Goal: Information Seeking & Learning: Learn about a topic

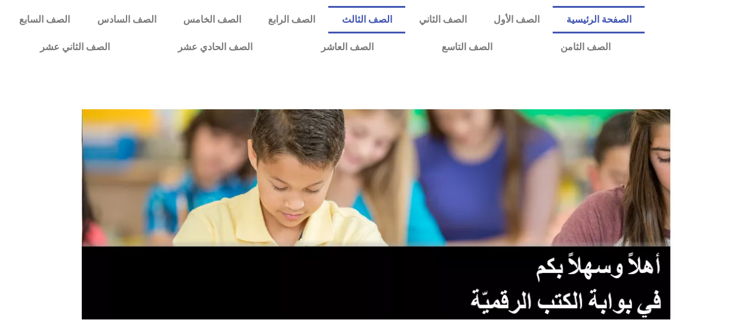
click at [389, 19] on link "الصف الثالث" at bounding box center [366, 19] width 77 height 27
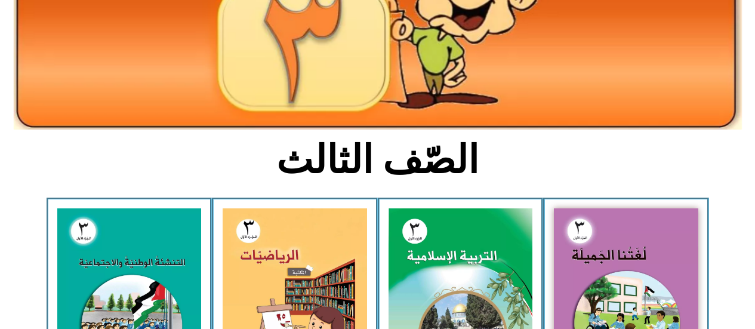
scroll to position [183, 0]
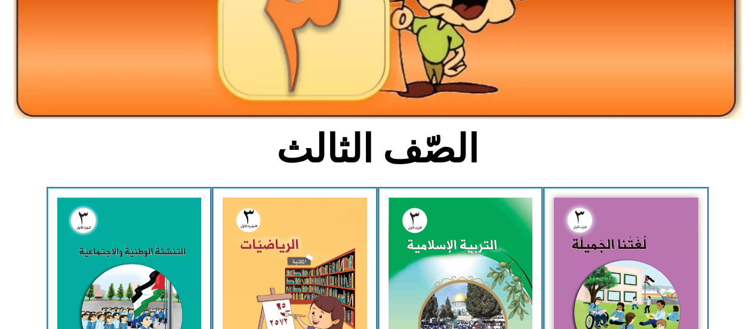
click at [285, 239] on img at bounding box center [295, 287] width 145 height 178
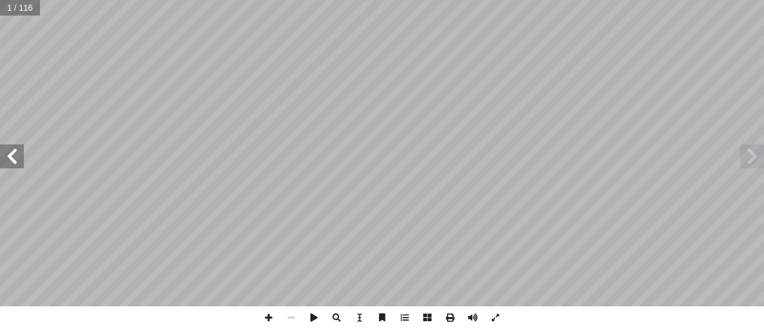
click at [11, 156] on span at bounding box center [12, 157] width 24 height 24
click at [11, 159] on span at bounding box center [12, 157] width 24 height 24
click at [8, 156] on span at bounding box center [12, 157] width 24 height 24
click at [8, 160] on span at bounding box center [12, 157] width 24 height 24
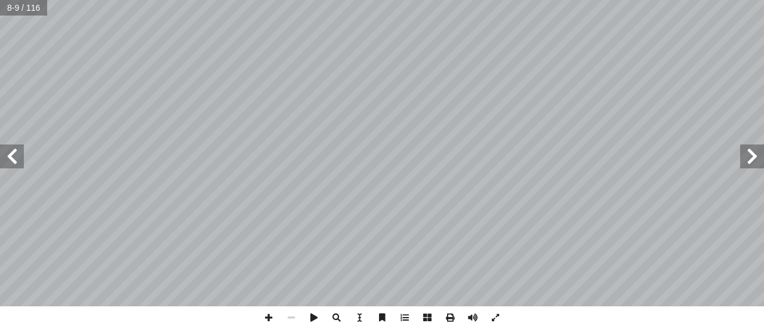
click at [13, 156] on span at bounding box center [12, 157] width 24 height 24
click at [11, 159] on span at bounding box center [12, 157] width 24 height 24
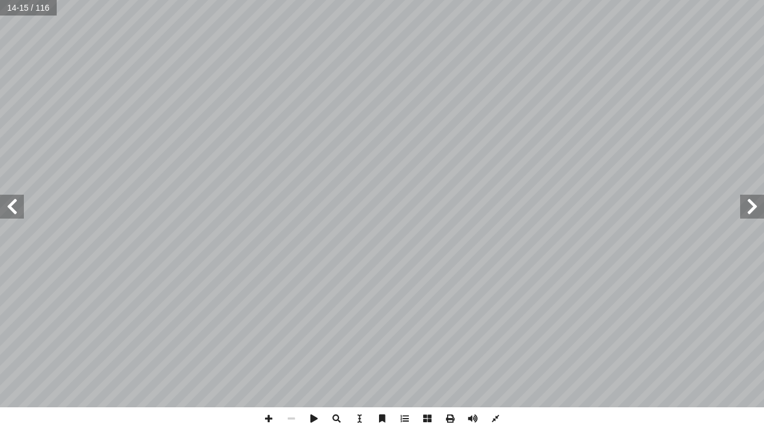
click at [14, 208] on span at bounding box center [12, 207] width 24 height 24
click at [748, 208] on span at bounding box center [752, 207] width 24 height 24
click at [37, 7] on input "text" at bounding box center [28, 8] width 56 height 16
click at [44, 8] on input "text" at bounding box center [28, 8] width 56 height 16
click at [24, 7] on input "text" at bounding box center [28, 8] width 56 height 16
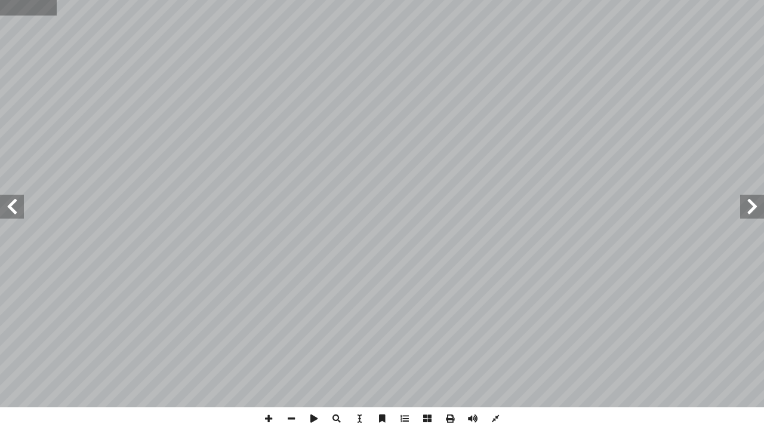
click at [31, 4] on input "text" at bounding box center [28, 8] width 56 height 16
click at [761, 203] on span at bounding box center [752, 207] width 24 height 24
click at [39, 10] on input "text" at bounding box center [28, 8] width 56 height 16
click at [8, 202] on span at bounding box center [12, 207] width 24 height 24
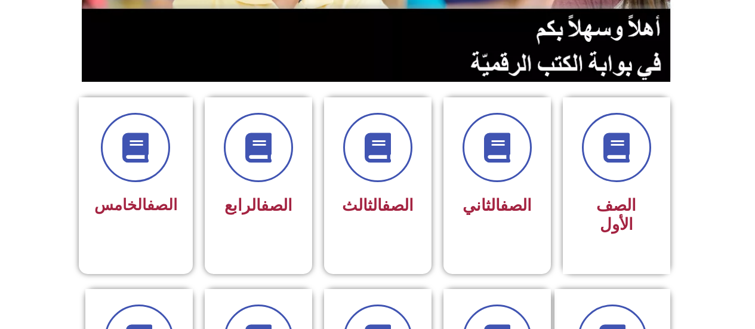
scroll to position [236, 0]
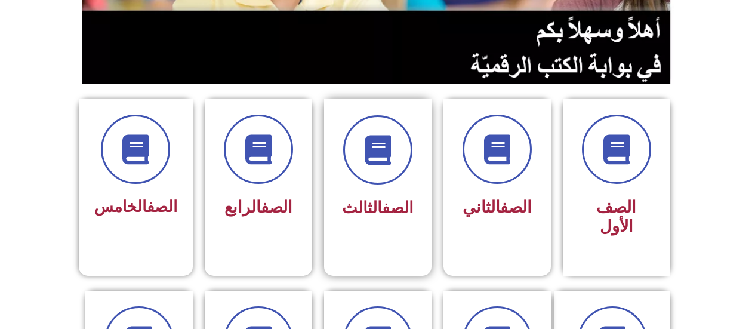
click at [375, 190] on div "الصف الثالث" at bounding box center [377, 169] width 75 height 108
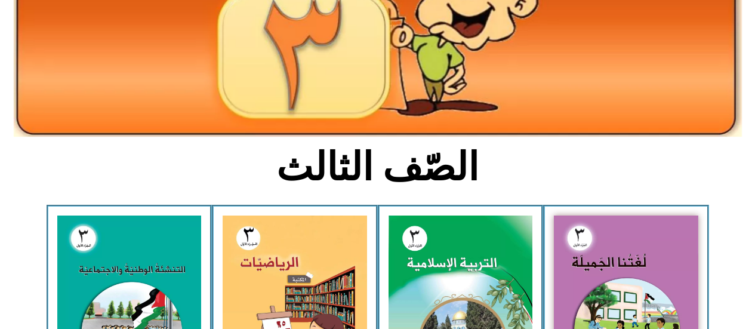
scroll to position [202, 0]
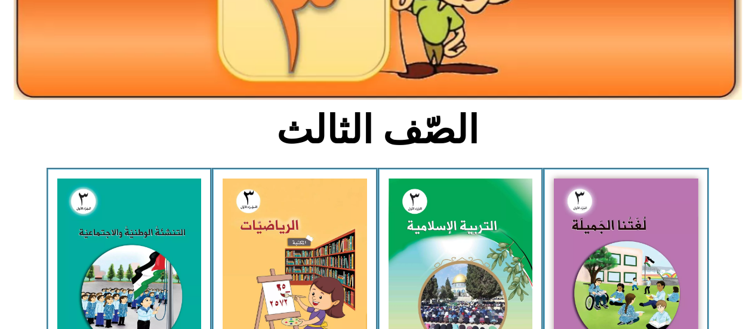
click at [600, 234] on img at bounding box center [626, 268] width 145 height 178
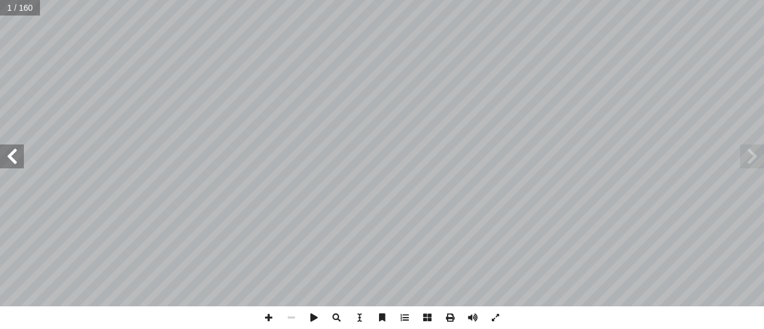
click at [15, 7] on input "text" at bounding box center [20, 8] width 40 height 16
type input "**"
